Goal: Manage account settings

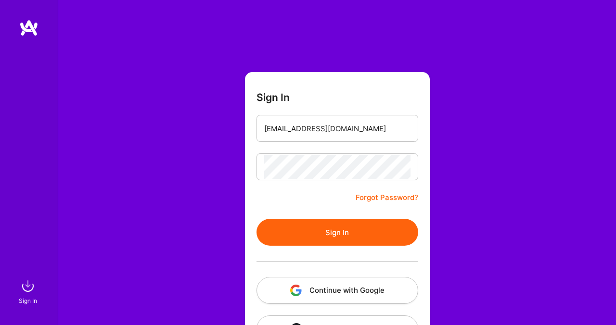
click at [354, 219] on button "Sign In" at bounding box center [337, 232] width 162 height 27
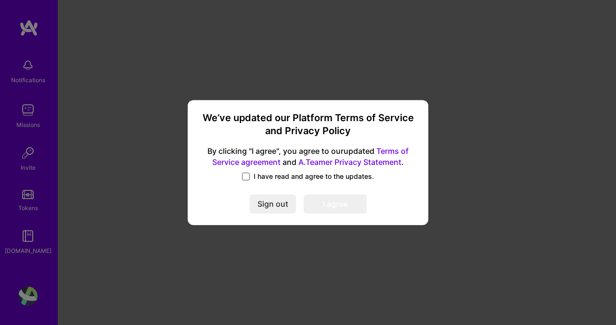
click at [244, 177] on span at bounding box center [246, 177] width 8 height 8
click at [0, 0] on input "I have read and agree to the updates." at bounding box center [0, 0] width 0 height 0
click at [330, 206] on button "I agree" at bounding box center [335, 203] width 63 height 19
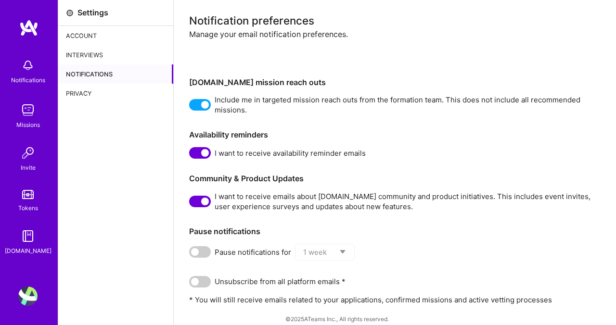
click at [32, 66] on img at bounding box center [27, 65] width 19 height 19
click at [28, 114] on img at bounding box center [27, 110] width 19 height 19
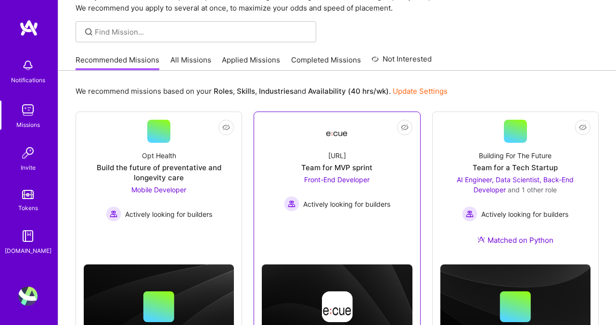
scroll to position [51, 0]
